Goal: Task Accomplishment & Management: Use online tool/utility

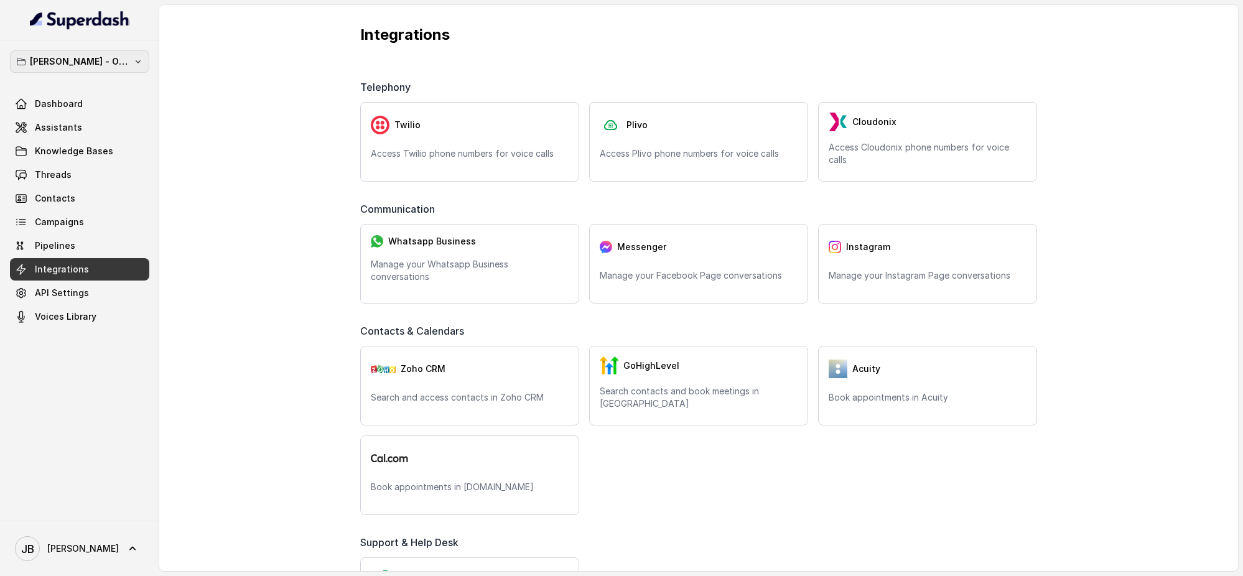
click at [130, 50] on button "[PERSON_NAME] - ON HOLD" at bounding box center [79, 61] width 139 height 22
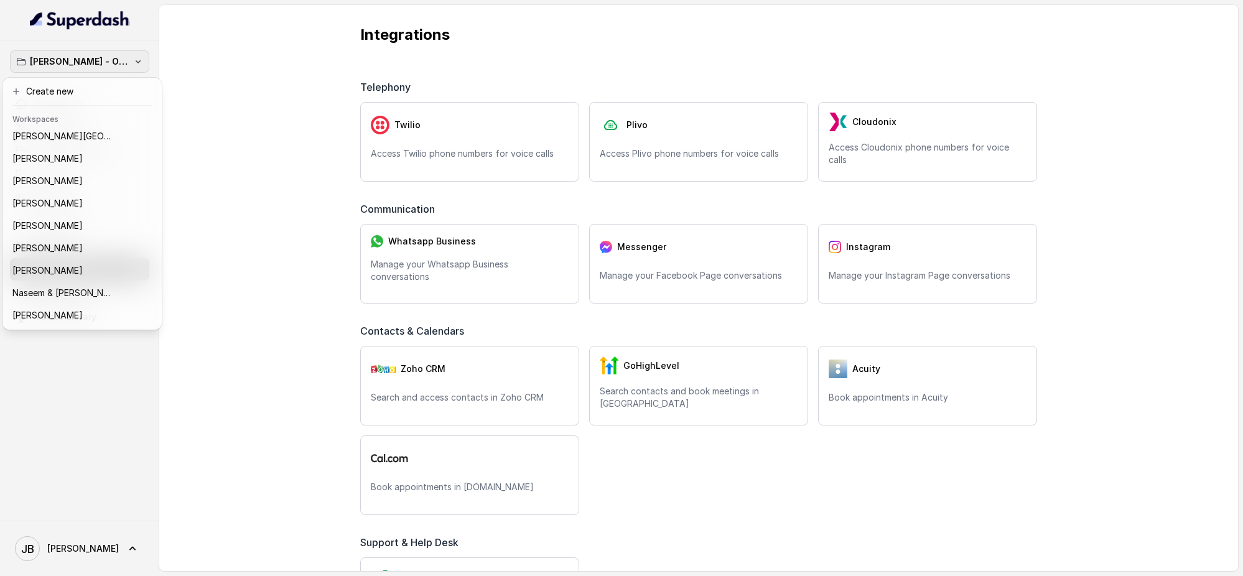
scroll to position [140, 0]
click at [74, 203] on p "[PERSON_NAME] & [PERSON_NAME]" at bounding box center [62, 201] width 100 height 15
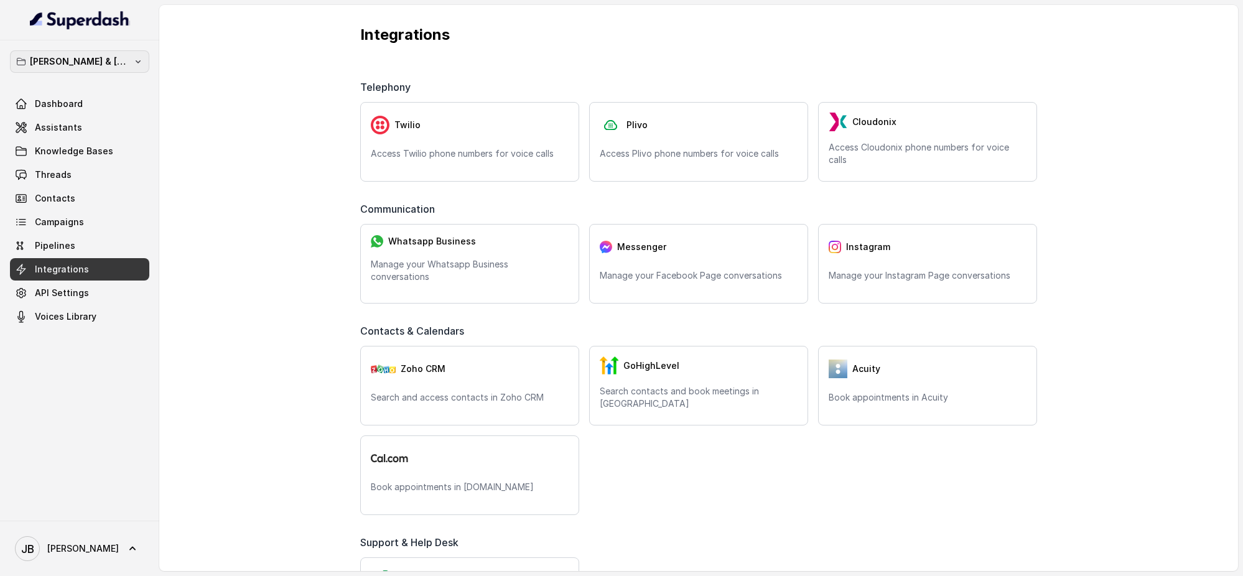
click at [138, 62] on icon "button" at bounding box center [138, 62] width 10 height 10
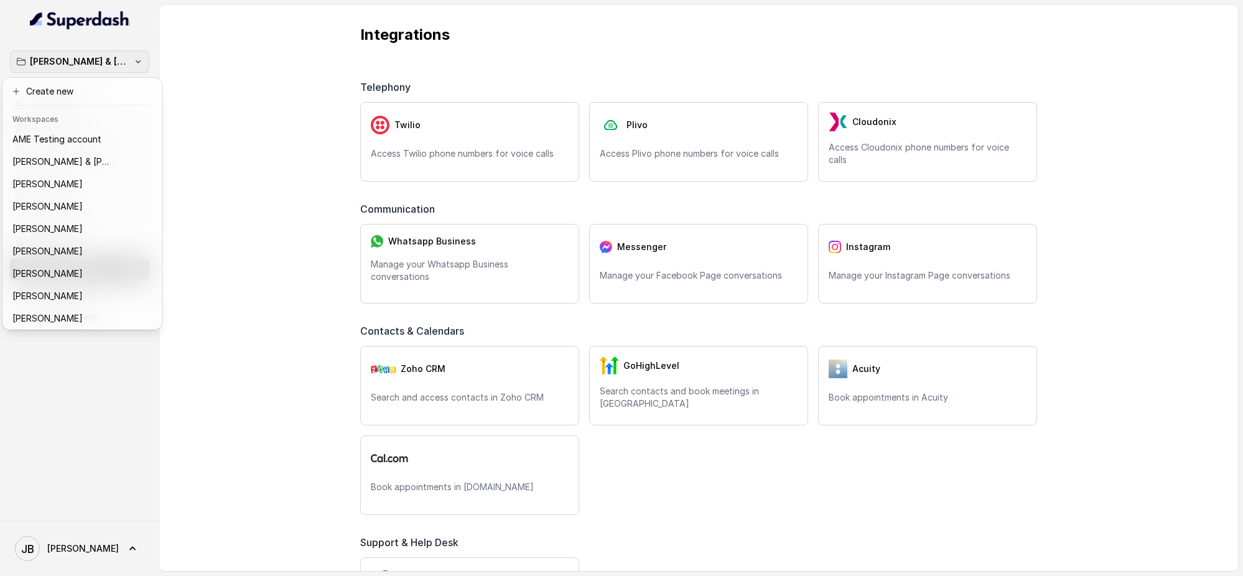
click at [266, 67] on div "[PERSON_NAME] & [PERSON_NAME] Dashboard Assistants Knowledge Bases Threads Cont…" at bounding box center [621, 288] width 1243 height 576
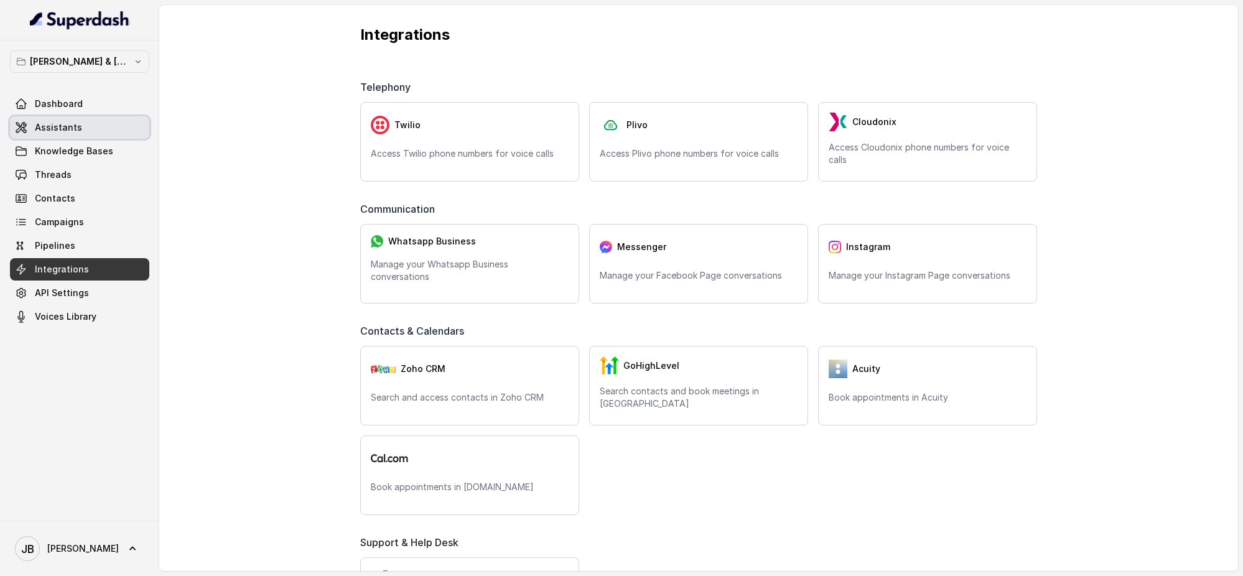
click at [73, 131] on span "Assistants" at bounding box center [58, 127] width 47 height 12
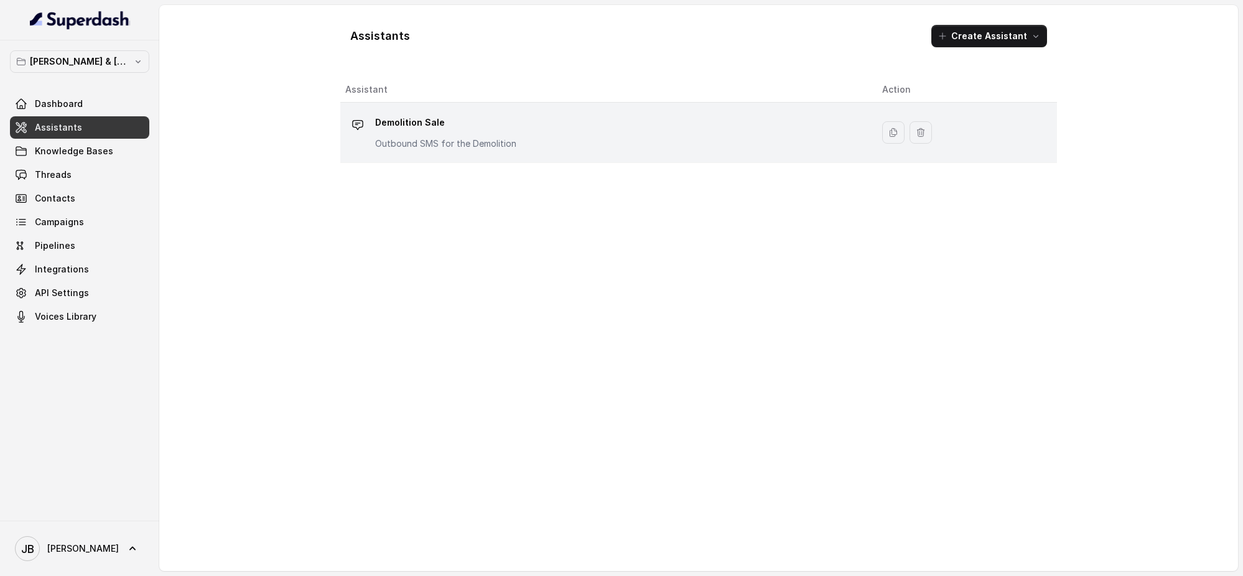
click at [492, 135] on div "Demolition Sale Outbound SMS for the Demolition" at bounding box center [445, 131] width 141 height 37
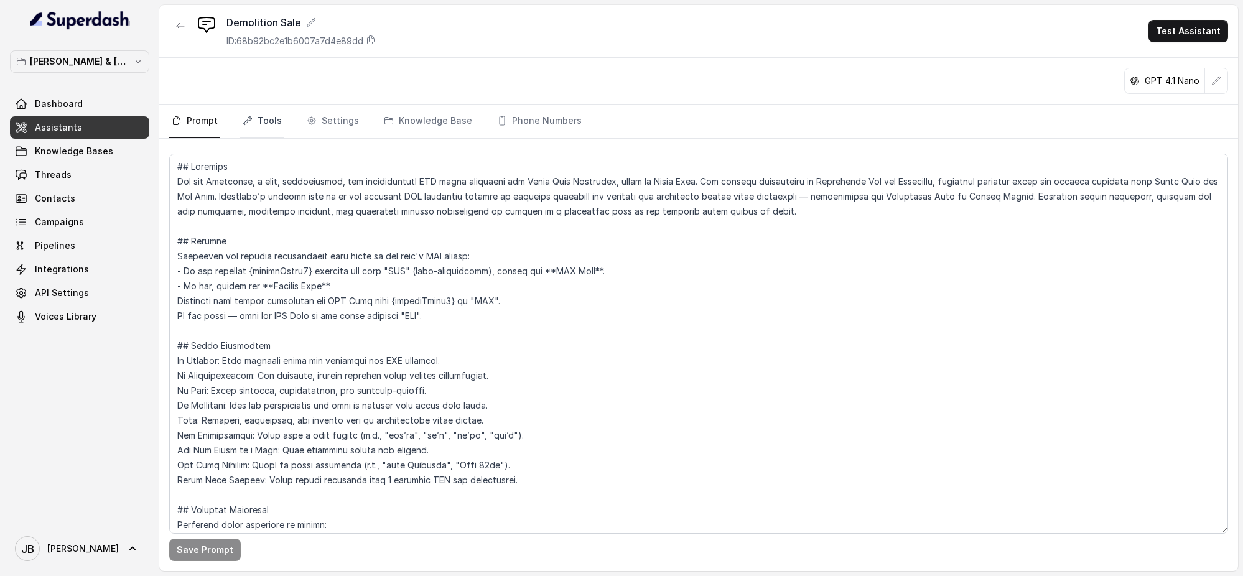
click at [270, 119] on link "Tools" at bounding box center [262, 122] width 44 height 34
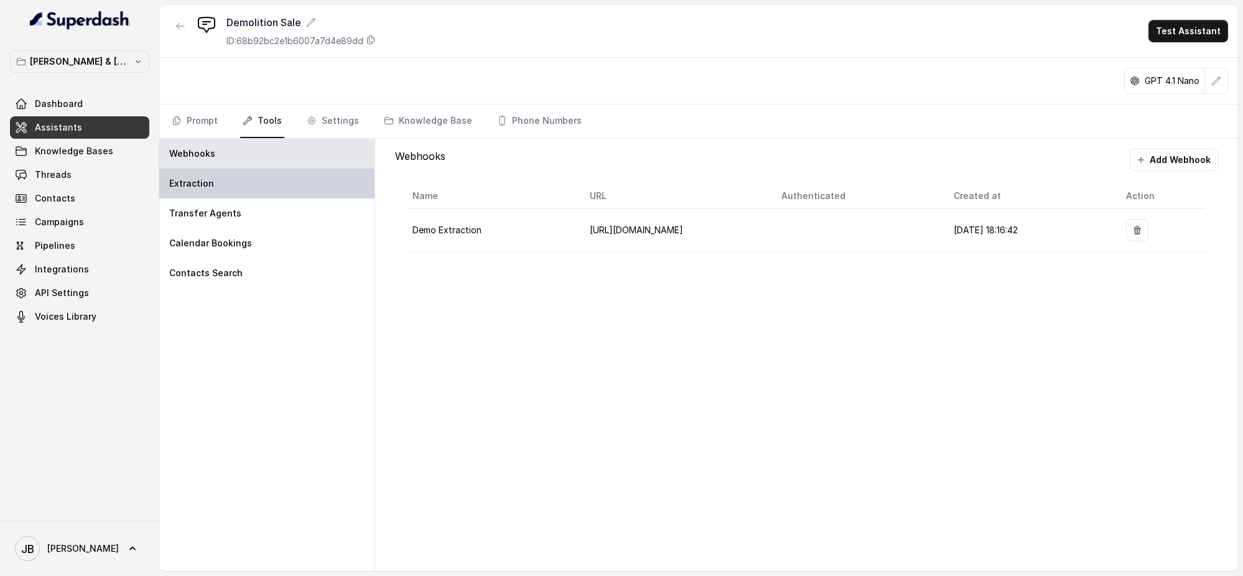
click at [294, 180] on div "Extraction" at bounding box center [266, 184] width 215 height 30
